Goal: Find specific page/section: Find specific page/section

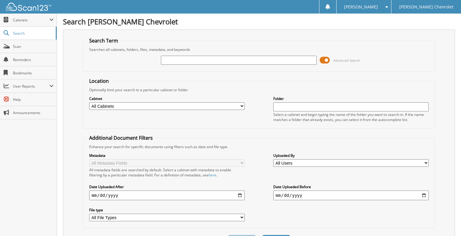
click at [202, 61] on input "text" at bounding box center [238, 60] width 155 height 9
type input "PC2974B"
click at [217, 108] on select "All Cabinets CAR DEALS DEAL INVOICES/COMMISSION PARTS SERVICE RO WHOLESALE Need…" at bounding box center [166, 106] width 155 height 8
select select "41393"
click at [89, 102] on select "All Cabinets CAR DEALS DEAL INVOICES/COMMISSION PARTS SERVICE RO WHOLESALE Need…" at bounding box center [166, 106] width 155 height 8
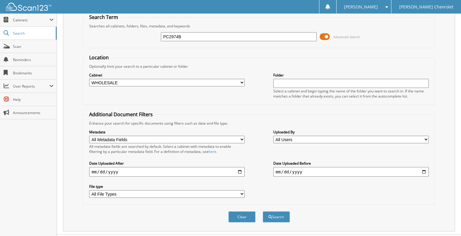
scroll to position [30, 0]
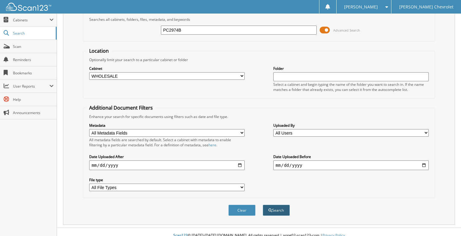
click at [270, 209] on span "submit" at bounding box center [270, 211] width 4 height 4
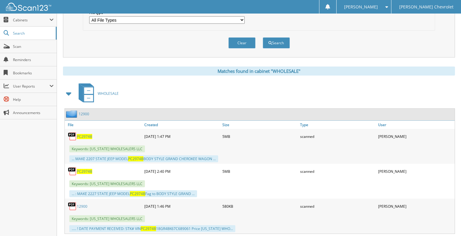
scroll to position [214, 0]
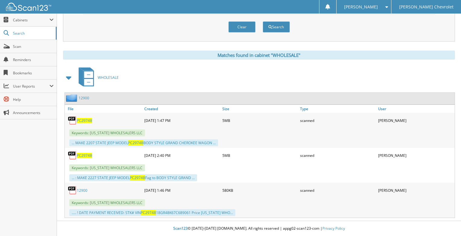
click at [81, 98] on link "12900" at bounding box center [84, 97] width 11 height 5
